Goal: Information Seeking & Learning: Learn about a topic

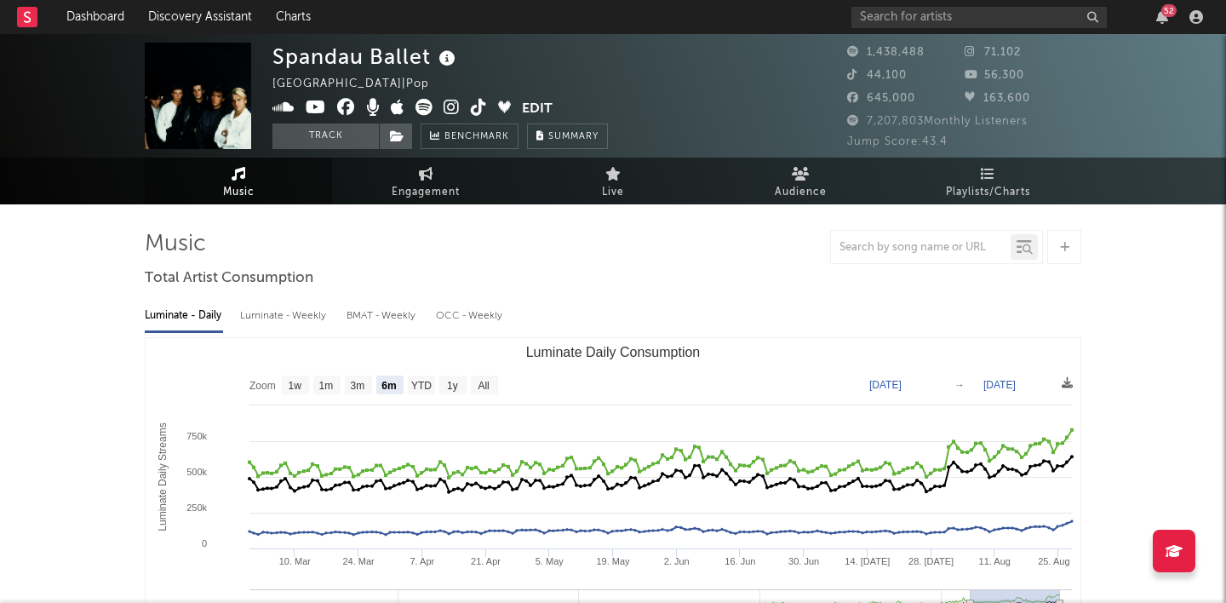
select select "6m"
click at [922, 19] on input "text" at bounding box center [978, 17] width 255 height 21
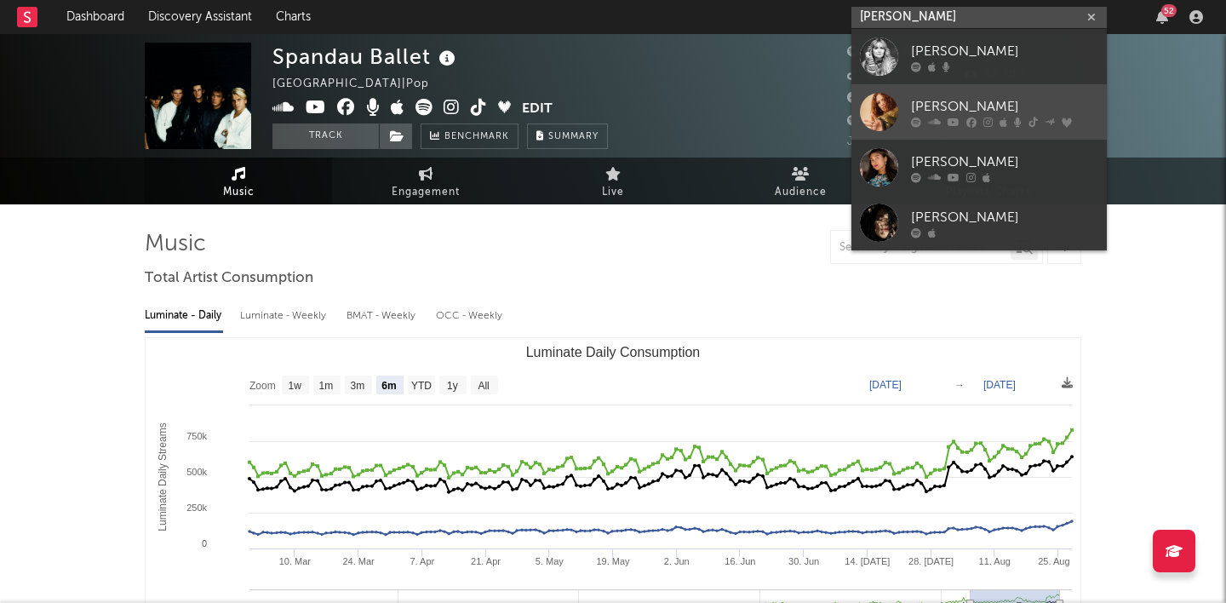
type input "[PERSON_NAME]"
click at [953, 94] on link "[PERSON_NAME]" at bounding box center [978, 111] width 255 height 55
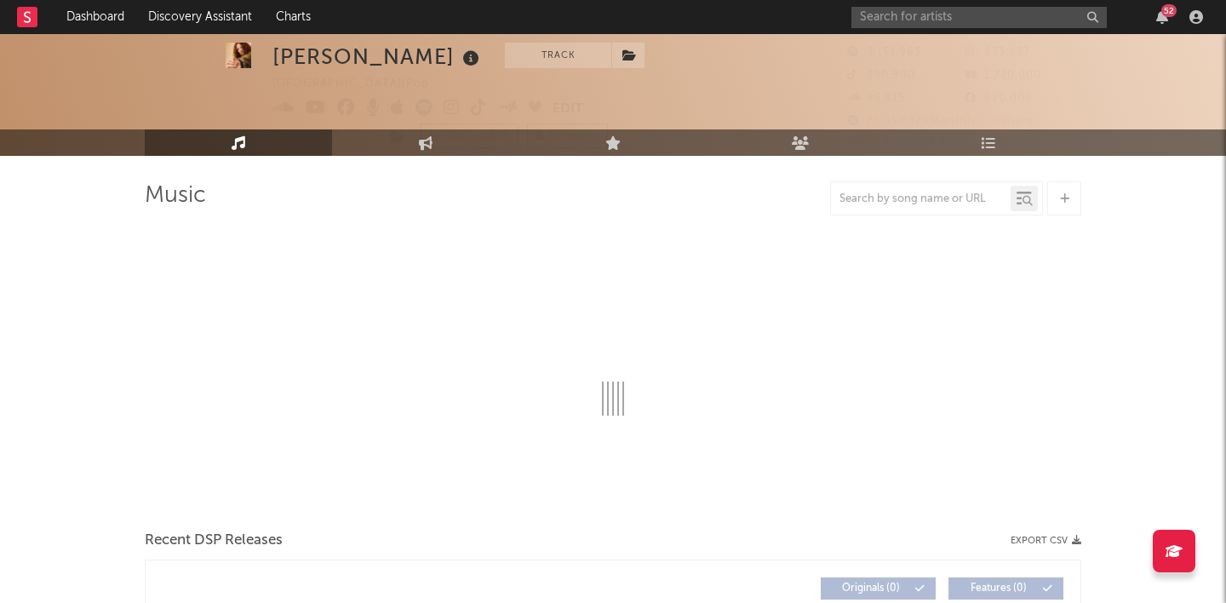
select select "6m"
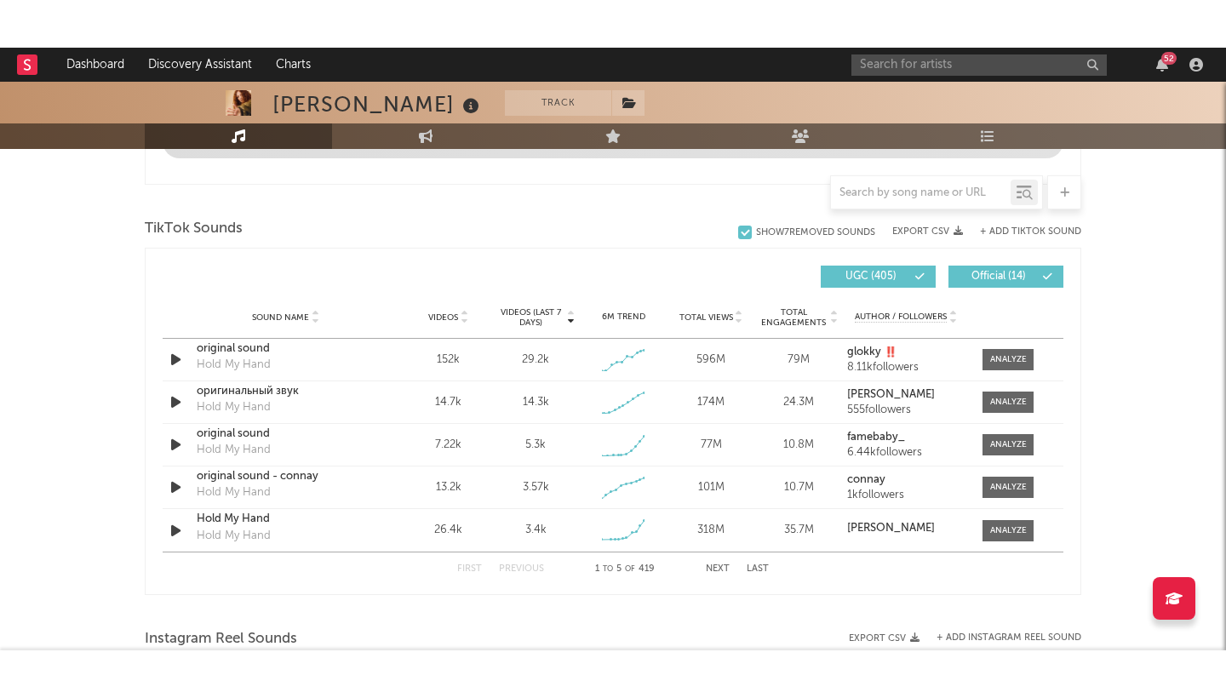
scroll to position [1076, 0]
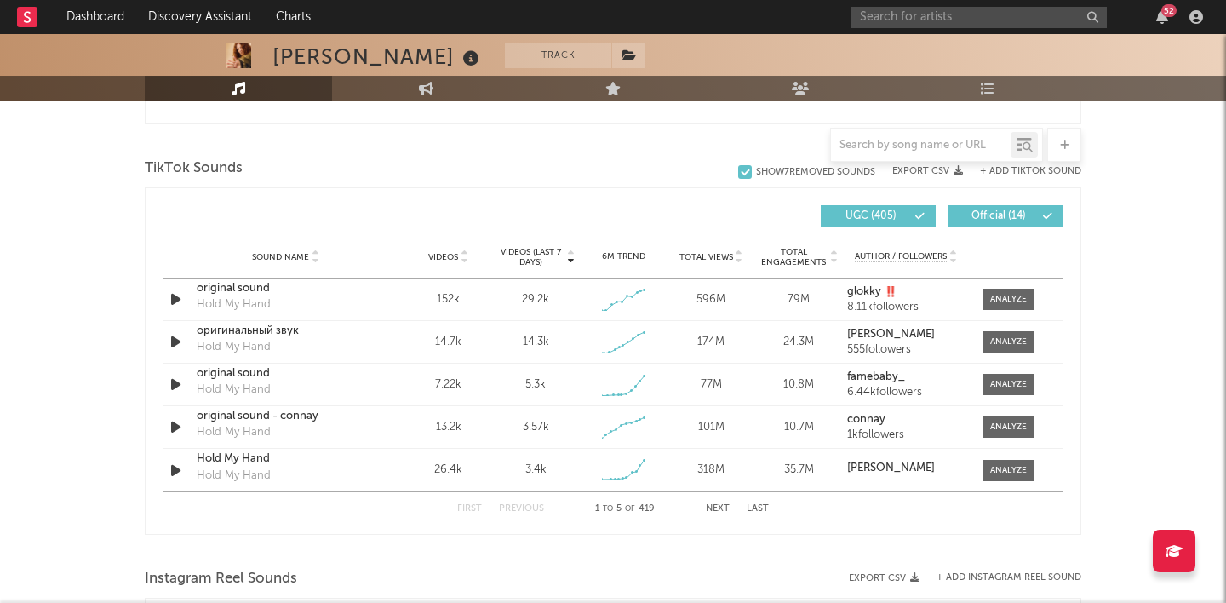
click at [718, 504] on button "Next" at bounding box center [718, 508] width 24 height 9
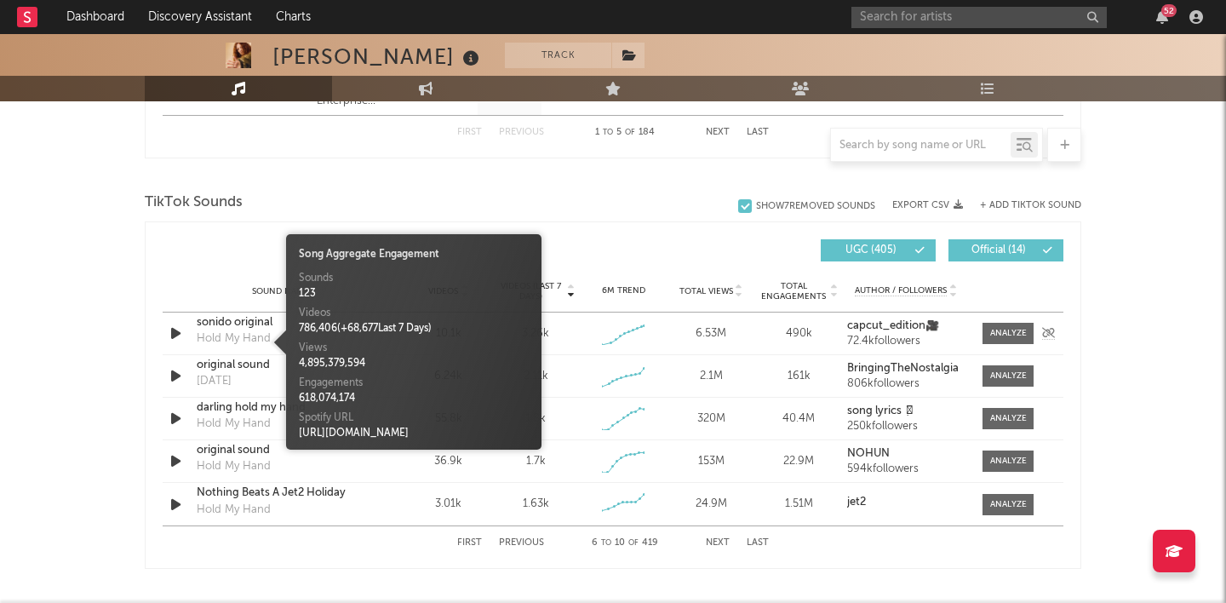
click at [259, 333] on div "Hold My Hand" at bounding box center [234, 338] width 74 height 17
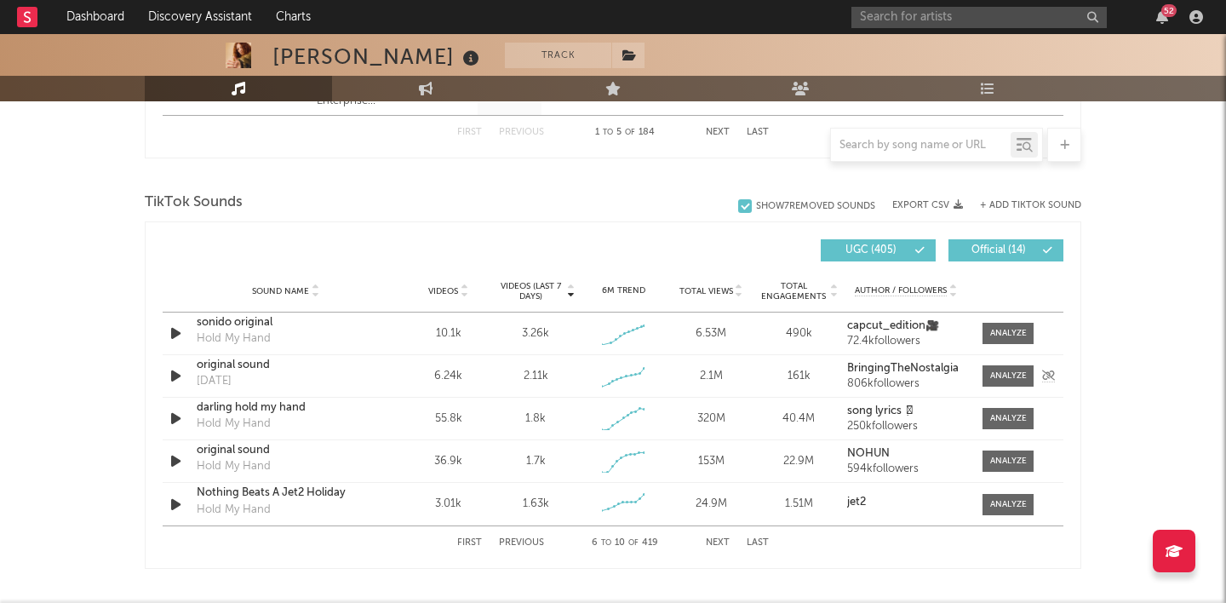
click at [244, 364] on div "original sound" at bounding box center [286, 365] width 178 height 17
